Goal: Navigation & Orientation: Find specific page/section

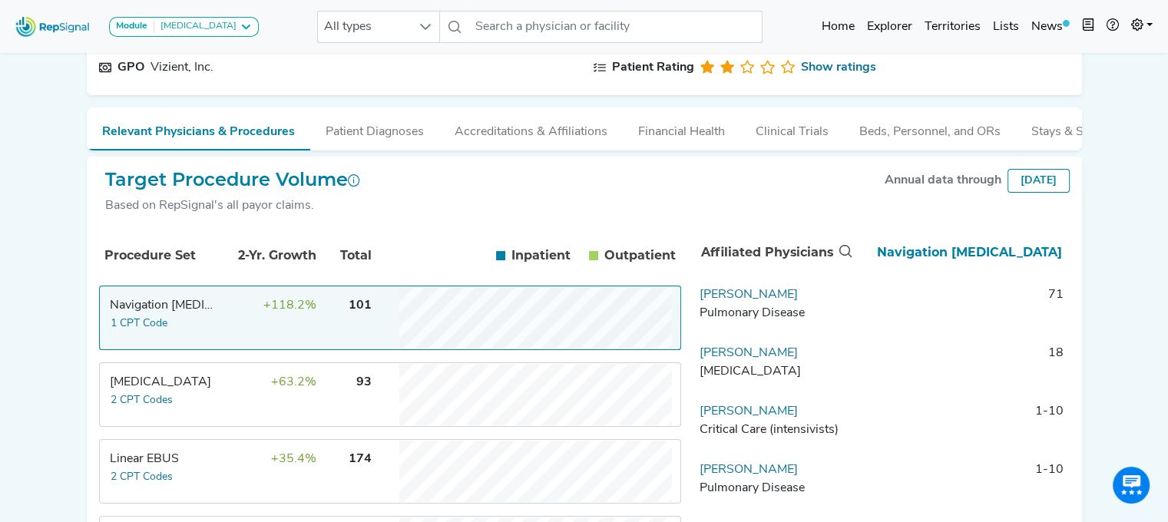
scroll to position [157, 0]
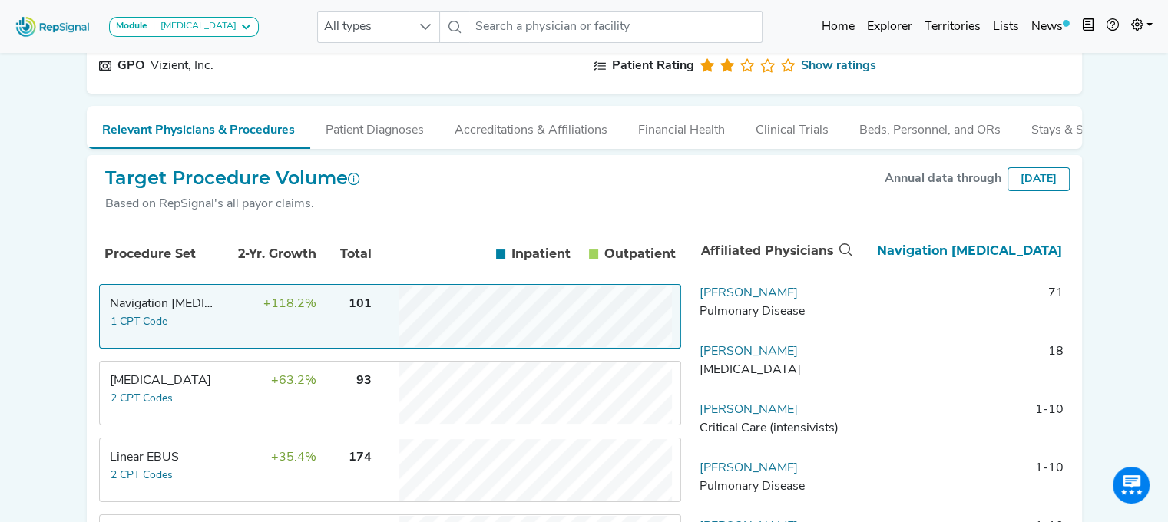
click at [1108, 187] on div "Module [MEDICAL_DATA] [MEDICAL_DATA] Disposable Bronchoscope SBRT SPE TTNA [MED…" at bounding box center [584, 257] width 1168 height 828
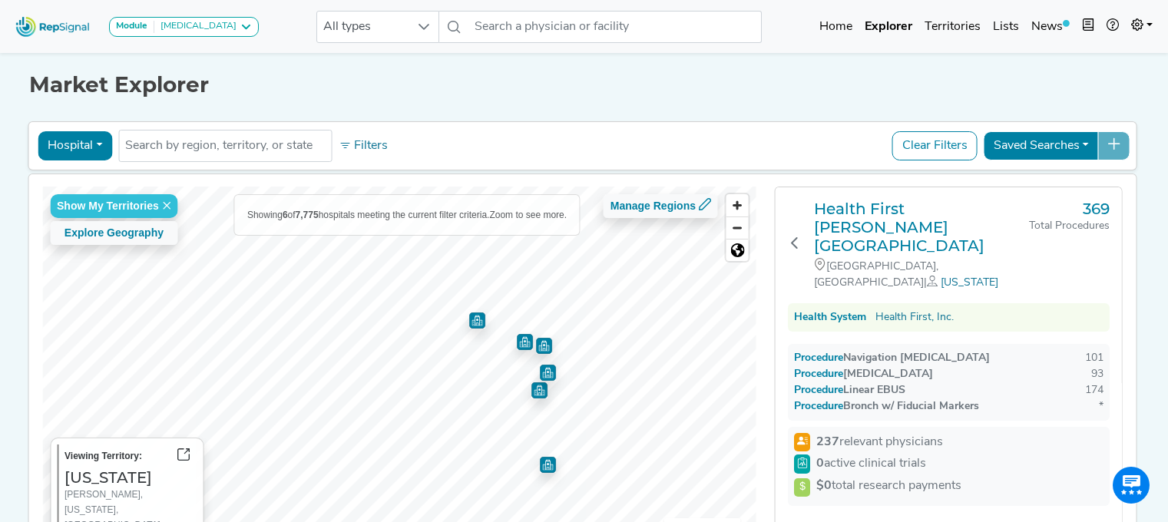
scroll to position [104, 0]
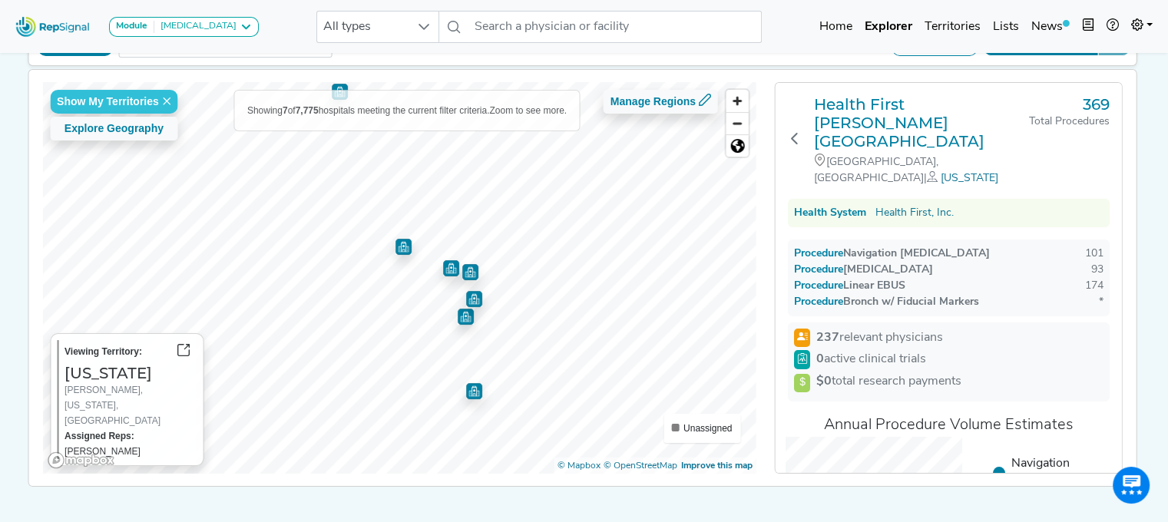
click at [399, 249] on img "Map marker" at bounding box center [403, 247] width 16 height 16
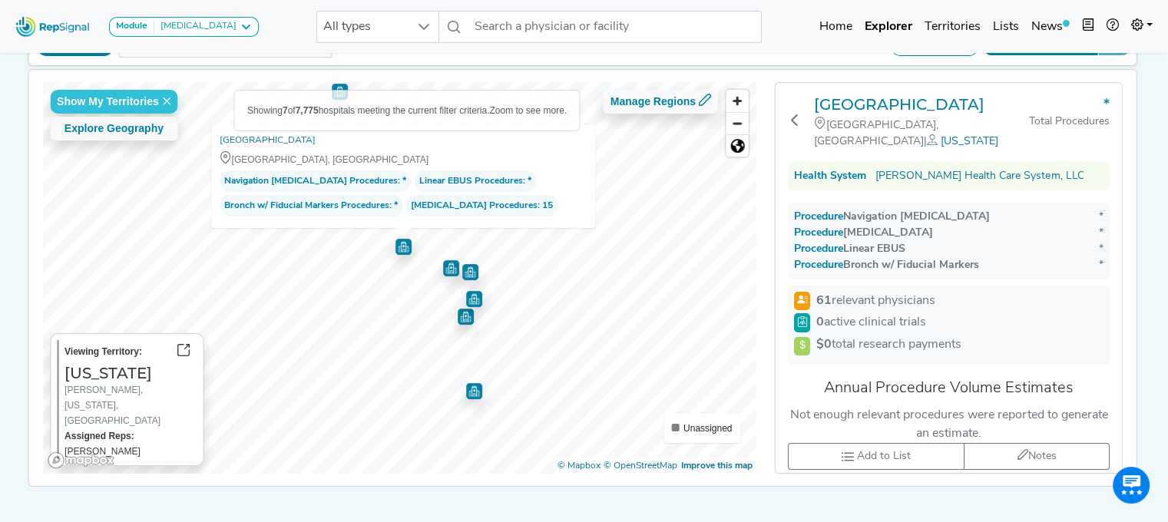
click at [467, 296] on img "Map marker" at bounding box center [473, 298] width 18 height 18
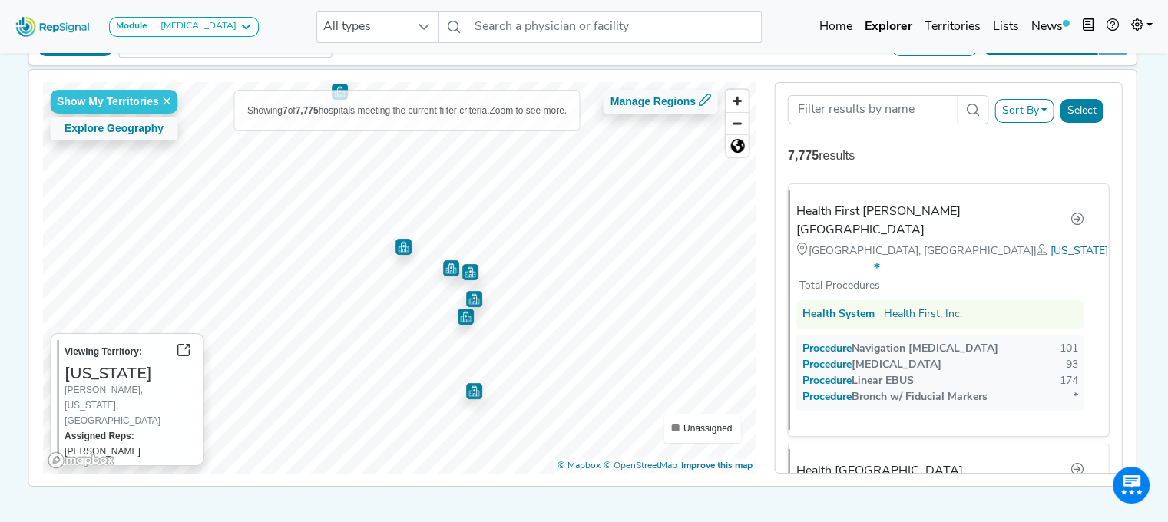
click at [461, 319] on img "Map marker" at bounding box center [466, 317] width 16 height 16
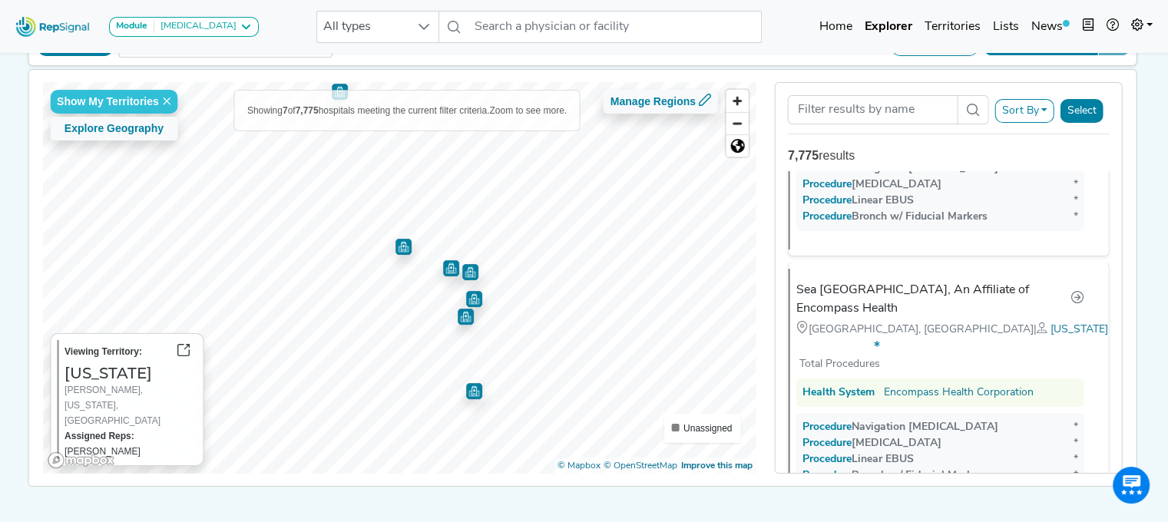
scroll to position [666, 0]
click at [467, 266] on img "Map marker" at bounding box center [470, 272] width 16 height 16
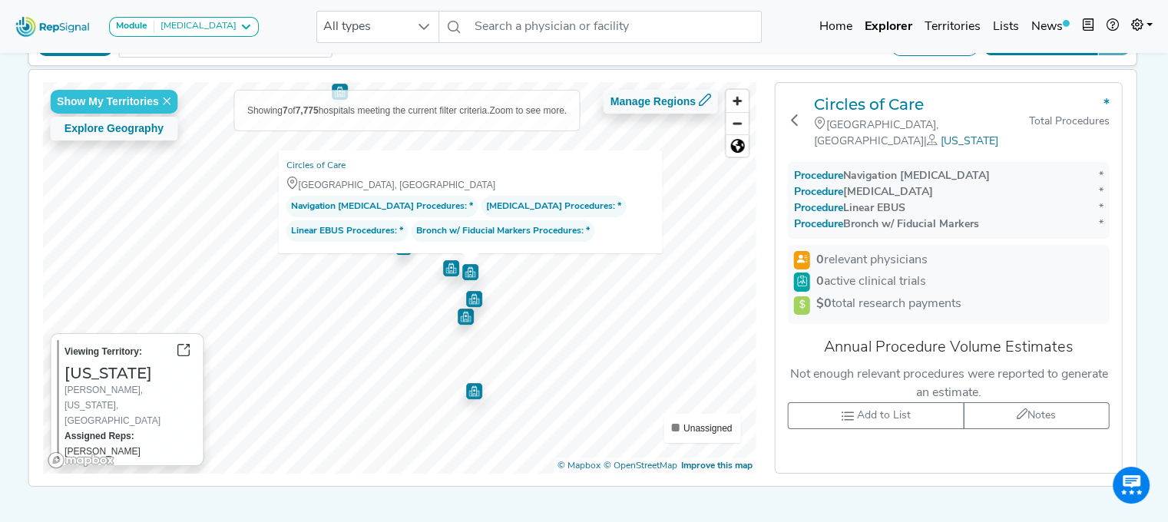
click at [443, 266] on img "Map marker" at bounding box center [451, 268] width 16 height 16
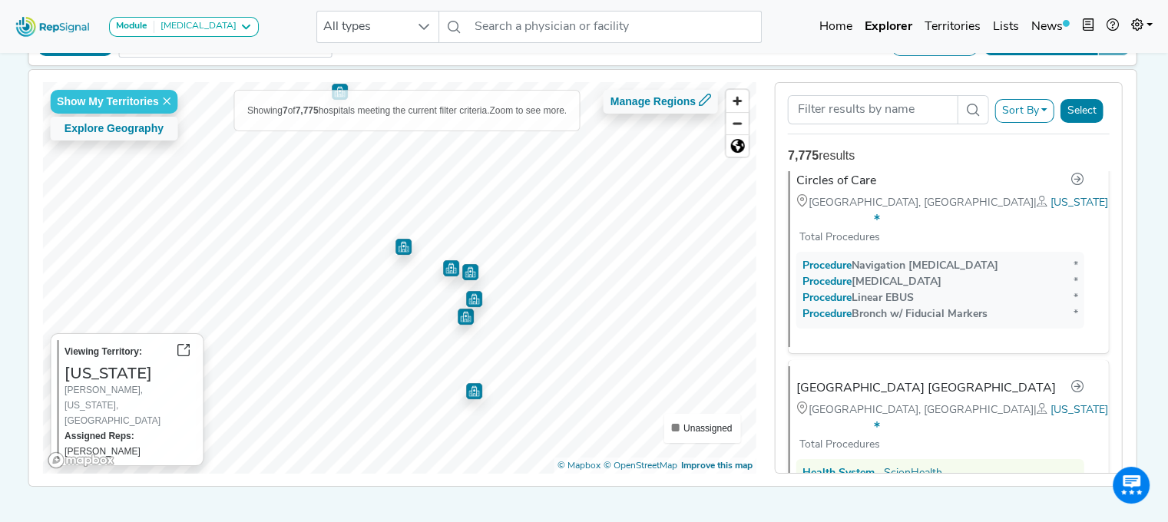
scroll to position [1279, 0]
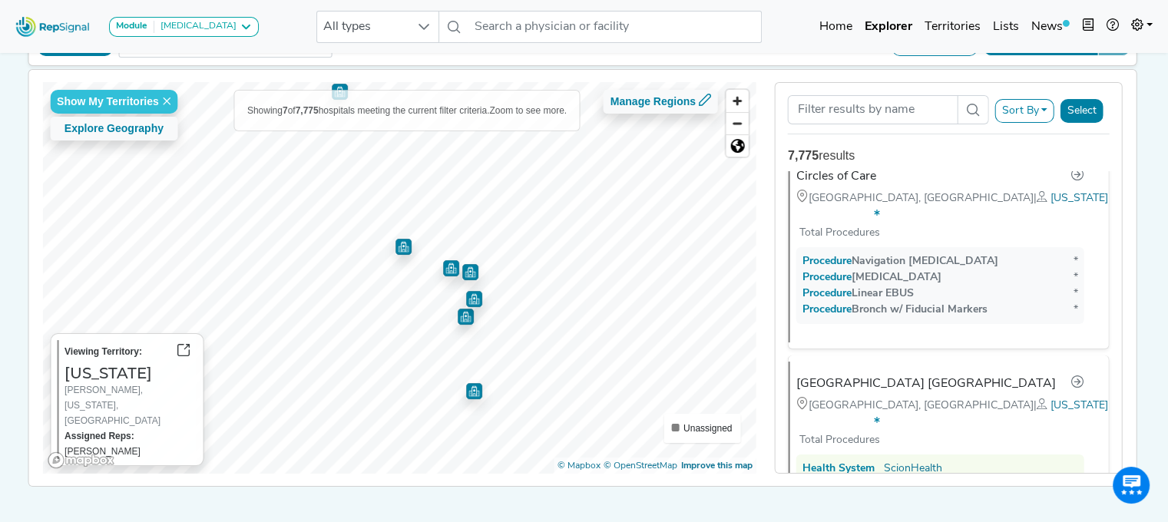
click at [395, 244] on img "Map marker" at bounding box center [403, 246] width 16 height 16
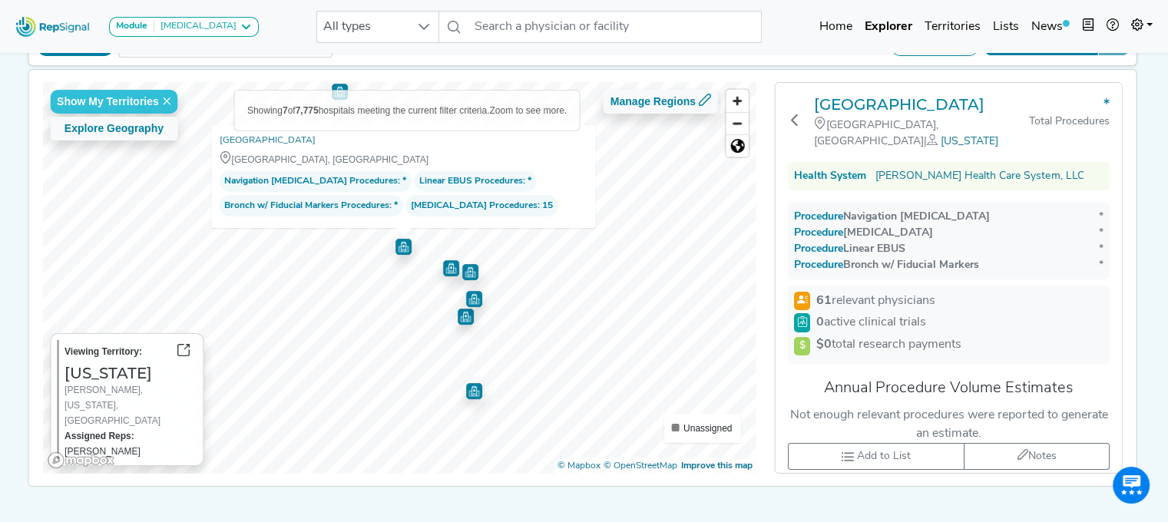
click at [467, 386] on img "Map marker" at bounding box center [474, 391] width 16 height 16
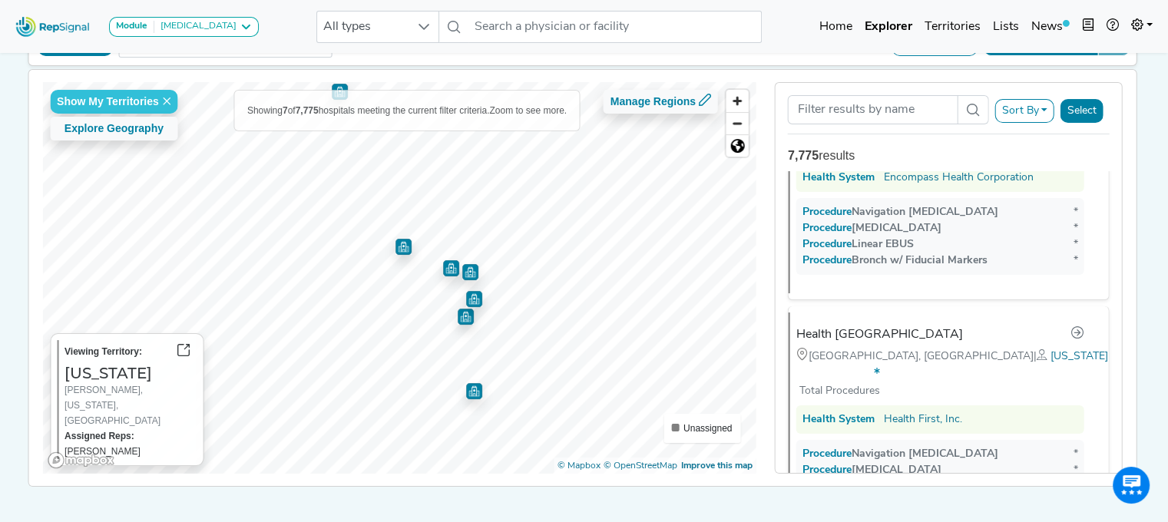
scroll to position [887, 0]
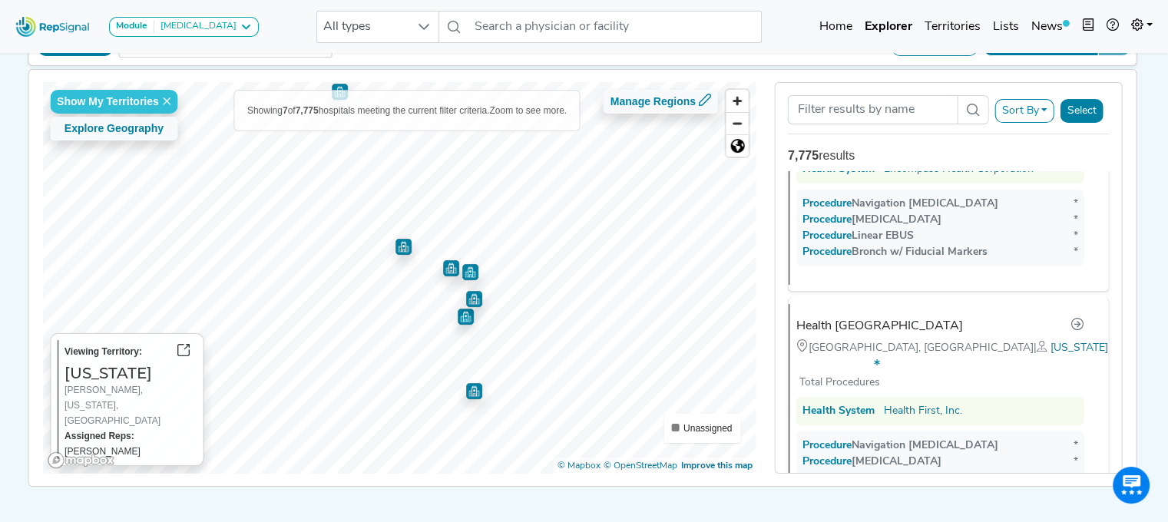
click at [395, 245] on img "Map marker" at bounding box center [403, 246] width 16 height 16
